Goal: Task Accomplishment & Management: Use online tool/utility

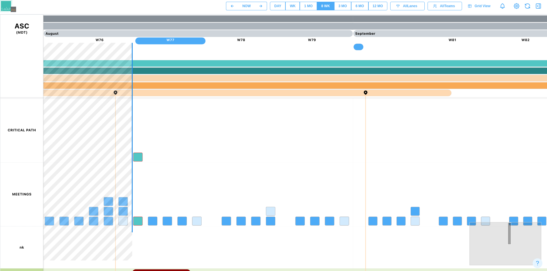
click at [270, 3] on button "DAY" at bounding box center [278, 6] width 16 height 9
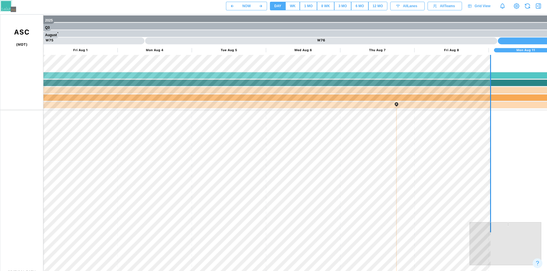
click at [546, 3] on div "NOW DAY WK 1 MO 8 WK 3 MO 6 MO 12 MO All Lanes All Teams Grid View" at bounding box center [386, 6] width 321 height 10
click at [541, 3] on icon "button" at bounding box center [538, 6] width 7 height 7
click at [541, 8] on icon "button" at bounding box center [538, 6] width 7 height 7
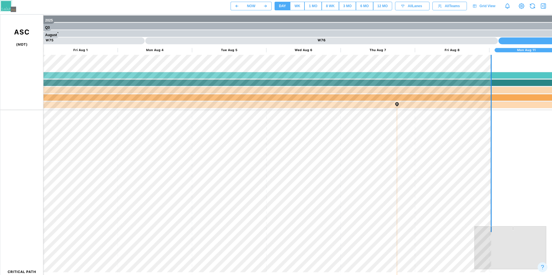
scroll to position [19690, 0]
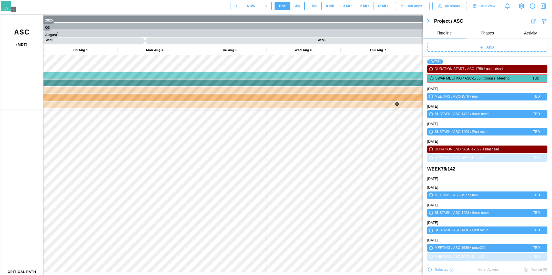
click at [541, 24] on icon "button" at bounding box center [544, 21] width 6 height 7
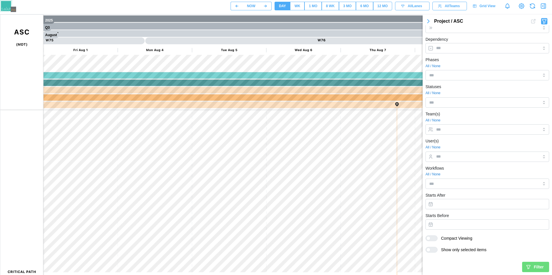
scroll to position [0, 0]
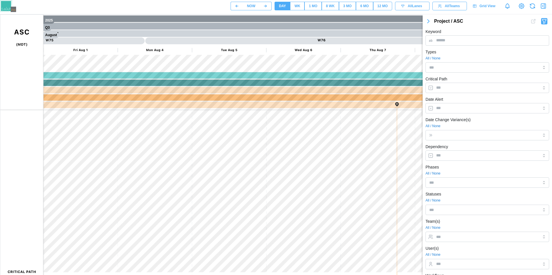
click at [433, 22] on button "button" at bounding box center [427, 21] width 11 height 8
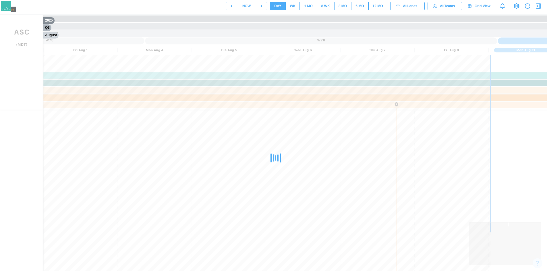
click at [541, 11] on div "NOW DAY WK 1 MO 8 WK 3 MO 6 MO 12 MO All Lanes All Teams Grid View" at bounding box center [386, 6] width 321 height 10
click at [541, 5] on icon "button" at bounding box center [538, 6] width 5 height 5
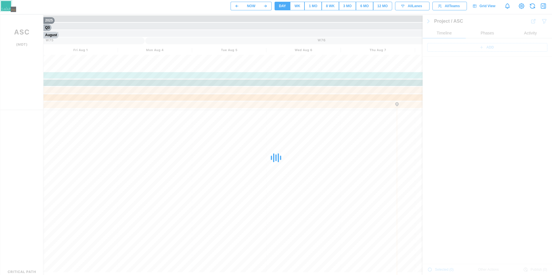
scroll to position [19690, 0]
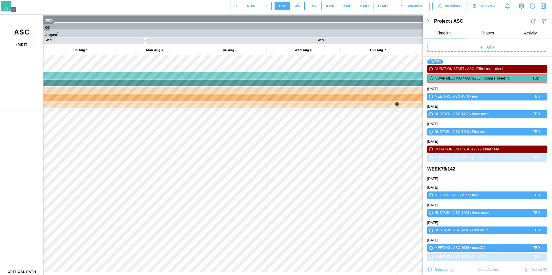
click at [482, 33] on span "Phases" at bounding box center [487, 33] width 14 height 4
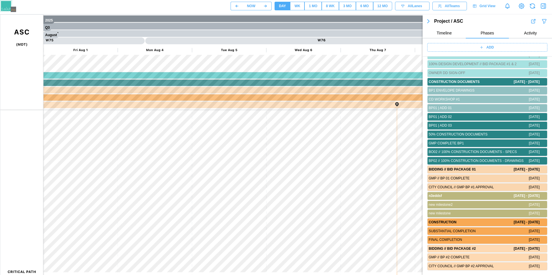
scroll to position [0, 0]
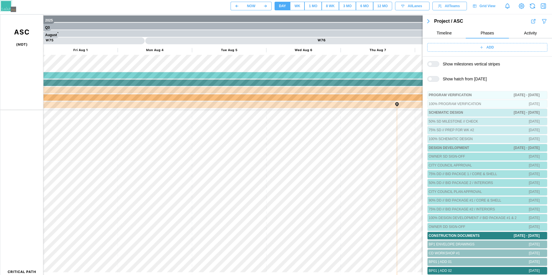
click at [521, 38] on button "Activity" at bounding box center [529, 33] width 43 height 10
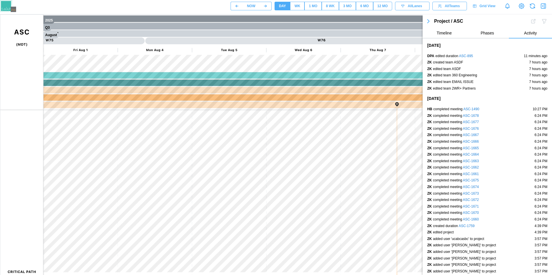
click at [491, 32] on span "Phases" at bounding box center [487, 33] width 14 height 4
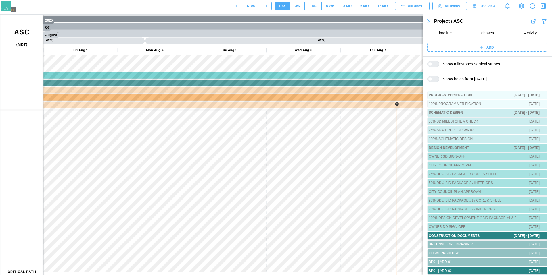
click at [433, 81] on div at bounding box center [435, 78] width 7 height 5
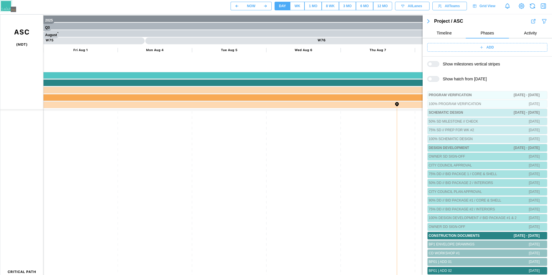
click at [433, 81] on div at bounding box center [435, 78] width 7 height 5
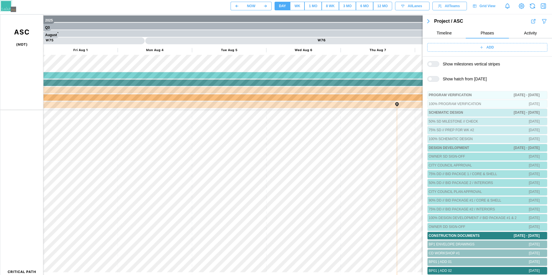
click at [433, 81] on div at bounding box center [435, 78] width 7 height 5
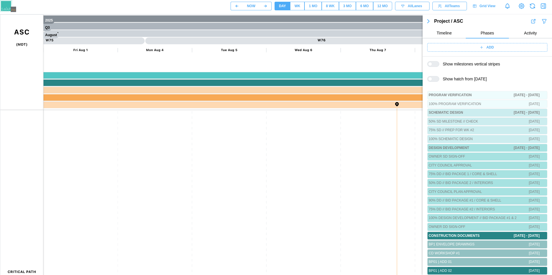
click at [433, 81] on div at bounding box center [435, 78] width 7 height 5
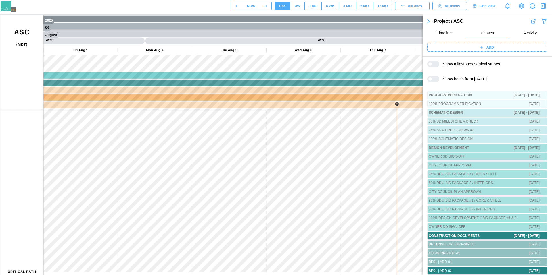
click at [433, 81] on div at bounding box center [435, 78] width 7 height 5
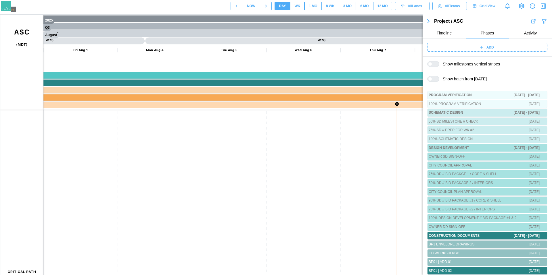
click at [544, 7] on icon "button" at bounding box center [542, 6] width 7 height 7
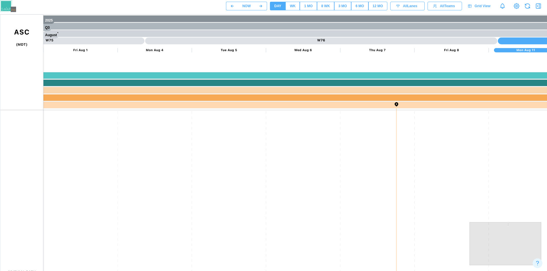
click at [291, 2] on button "WK" at bounding box center [293, 6] width 14 height 9
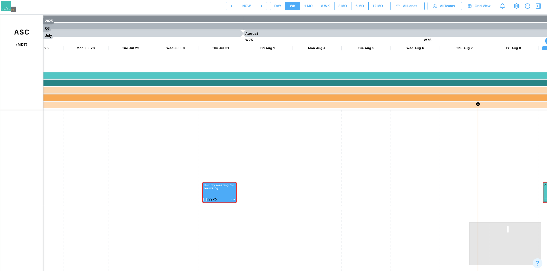
click at [274, 6] on div "DAY" at bounding box center [277, 5] width 7 height 5
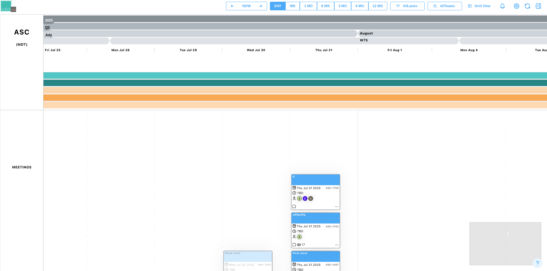
click at [305, 151] on canvas at bounding box center [276, 158] width 552 height 287
click at [313, 151] on canvas at bounding box center [276, 158] width 552 height 287
click at [326, 179] on div "Create Duration" at bounding box center [338, 177] width 28 height 5
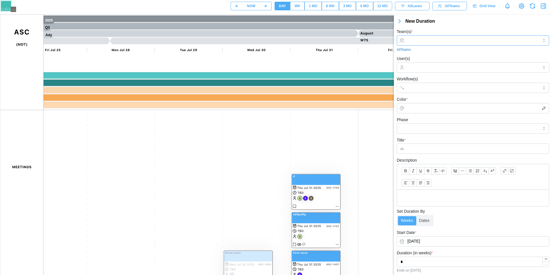
click at [428, 42] on input "Team(s) *" at bounding box center [472, 40] width 131 height 5
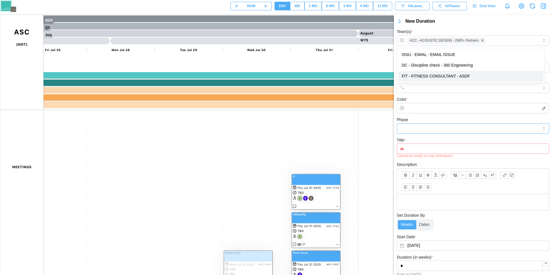
click at [440, 124] on input "Phase" at bounding box center [472, 129] width 152 height 10
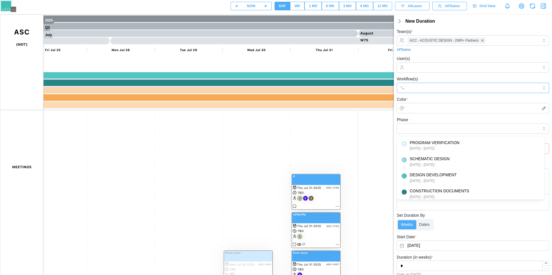
click at [440, 91] on div at bounding box center [467, 88] width 122 height 10
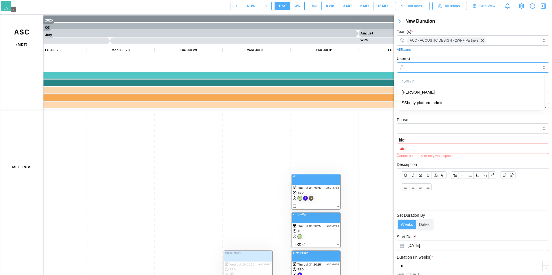
click at [439, 70] on div at bounding box center [472, 68] width 132 height 10
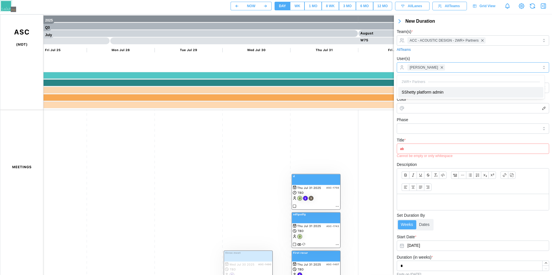
click at [449, 71] on div "[PERSON_NAME]" at bounding box center [472, 68] width 132 height 10
click at [443, 111] on input "Color *" at bounding box center [472, 108] width 152 height 10
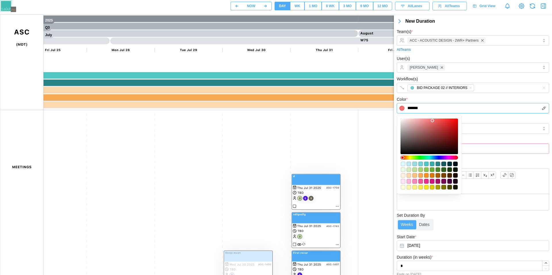
type input "*******"
drag, startPoint x: 405, startPoint y: 152, endPoint x: 454, endPoint y: 124, distance: 56.7
click at [454, 124] on div at bounding box center [428, 137] width 53 height 32
click at [464, 184] on div at bounding box center [473, 182] width 152 height 26
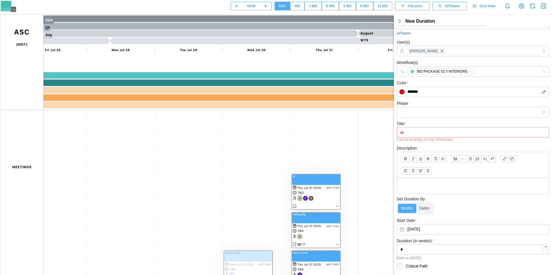
scroll to position [32, 0]
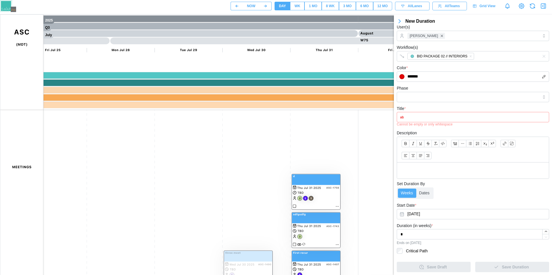
click at [447, 120] on input "Title *" at bounding box center [472, 117] width 152 height 10
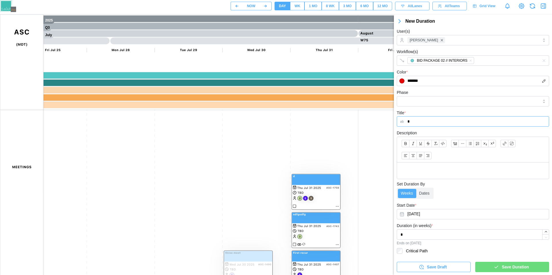
scroll to position [27, 0]
type input "******"
click at [434, 212] on button "[DATE]" at bounding box center [472, 214] width 152 height 10
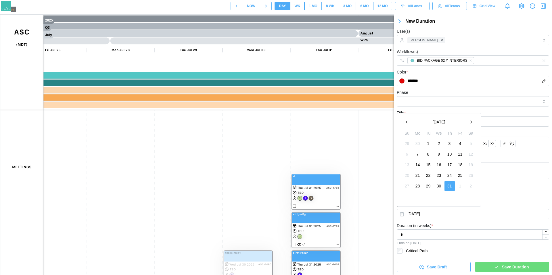
click at [471, 122] on icon "button" at bounding box center [470, 122] width 5 height 5
click at [460, 140] on button "1" at bounding box center [460, 143] width 10 height 10
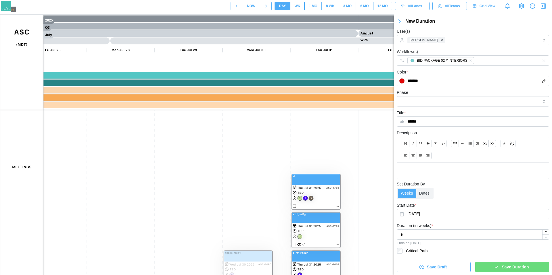
click at [491, 264] on div "Save Duration" at bounding box center [511, 267] width 65 height 10
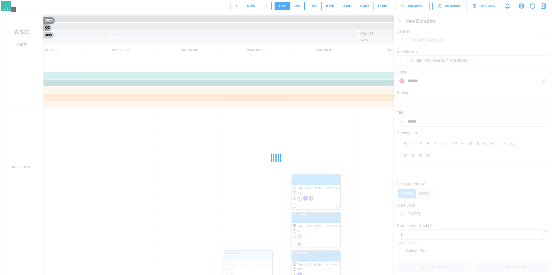
scroll to position [0, 0]
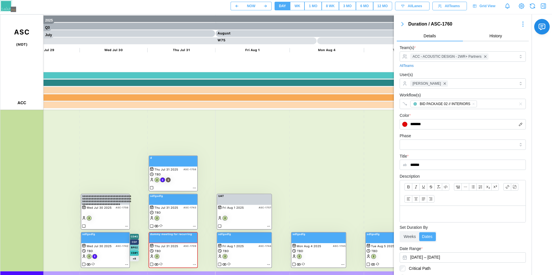
click at [297, 3] on button "WK" at bounding box center [297, 6] width 14 height 9
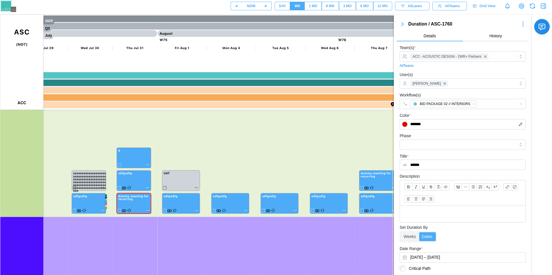
click at [176, 241] on canvas at bounding box center [276, 158] width 552 height 287
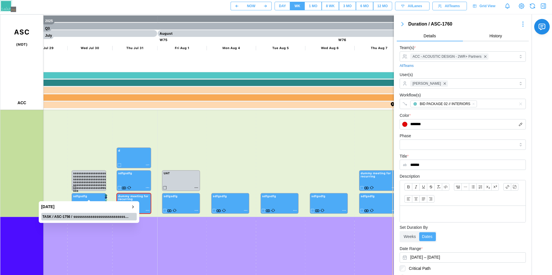
click at [99, 181] on canvas at bounding box center [276, 158] width 552 height 287
click at [81, 181] on canvas at bounding box center [276, 158] width 552 height 287
click at [135, 206] on div "[DATE]" at bounding box center [88, 207] width 95 height 6
click at [133, 207] on icon "button" at bounding box center [132, 207] width 5 height 7
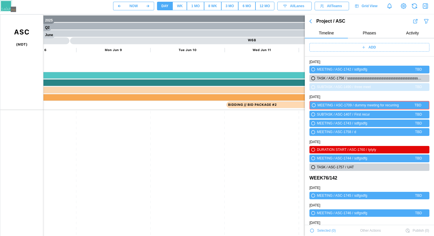
scroll to position [19396, 0]
